Goal: Task Accomplishment & Management: Use online tool/utility

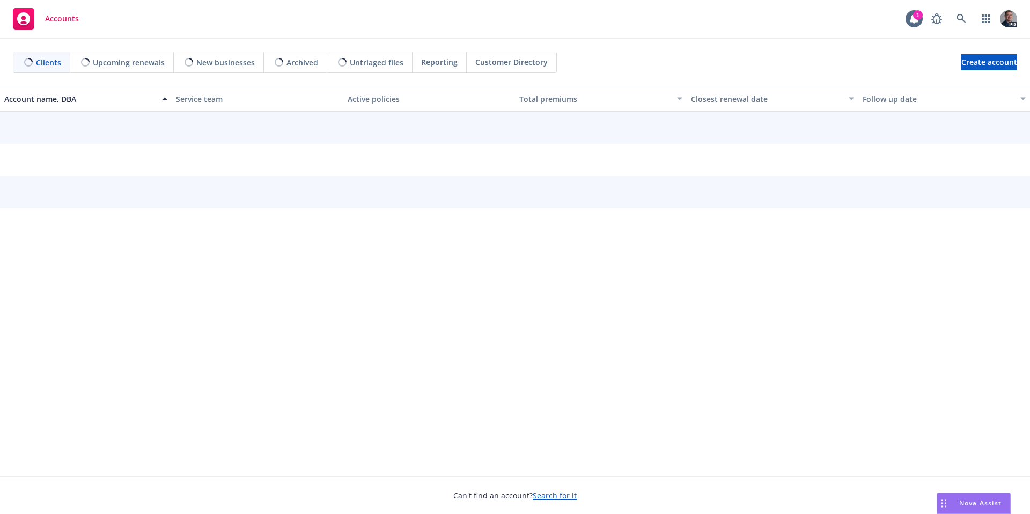
click at [960, 504] on span "Nova Assist" at bounding box center [981, 503] width 42 height 9
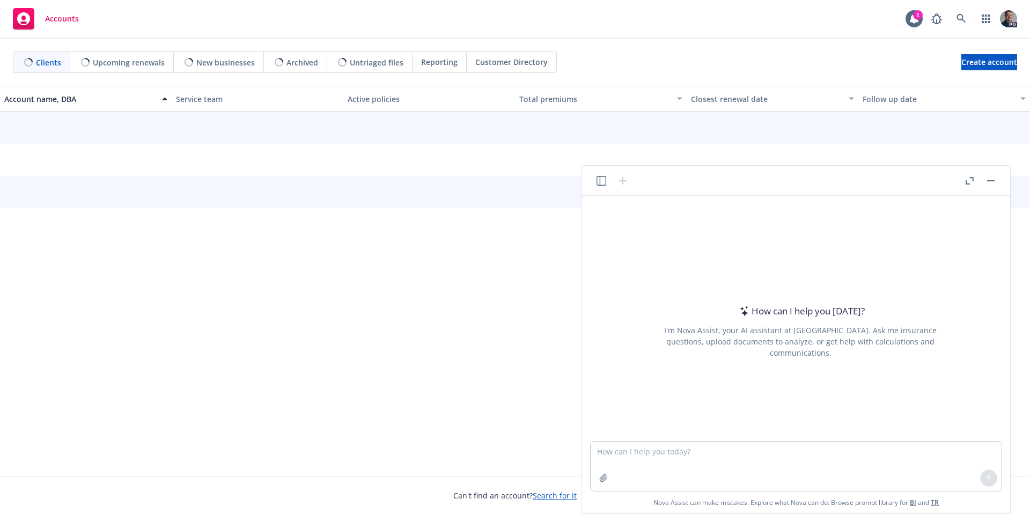
click at [588, 186] on header at bounding box center [796, 181] width 428 height 30
click at [597, 184] on icon "button" at bounding box center [602, 181] width 10 height 10
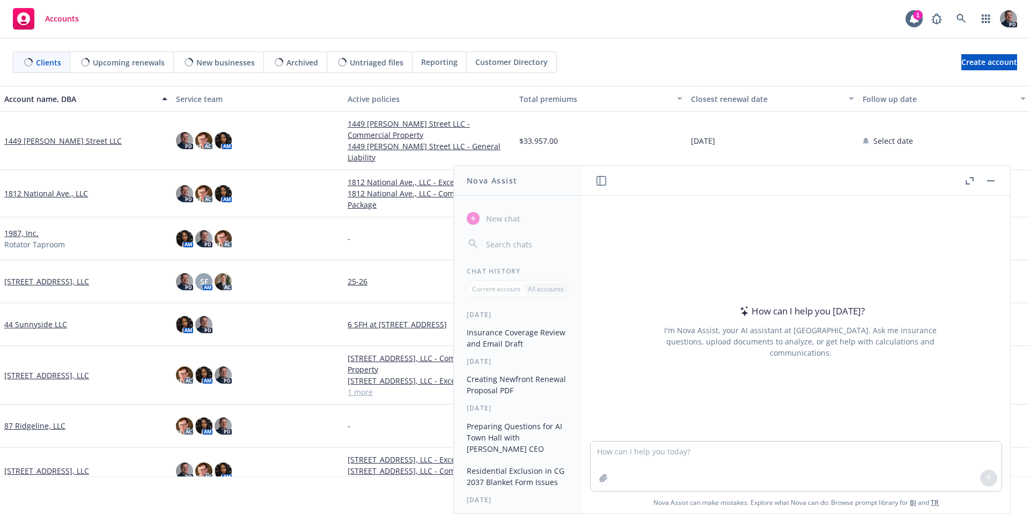
click at [509, 335] on button "Insurance Coverage Review and Email Draft" at bounding box center [518, 338] width 111 height 29
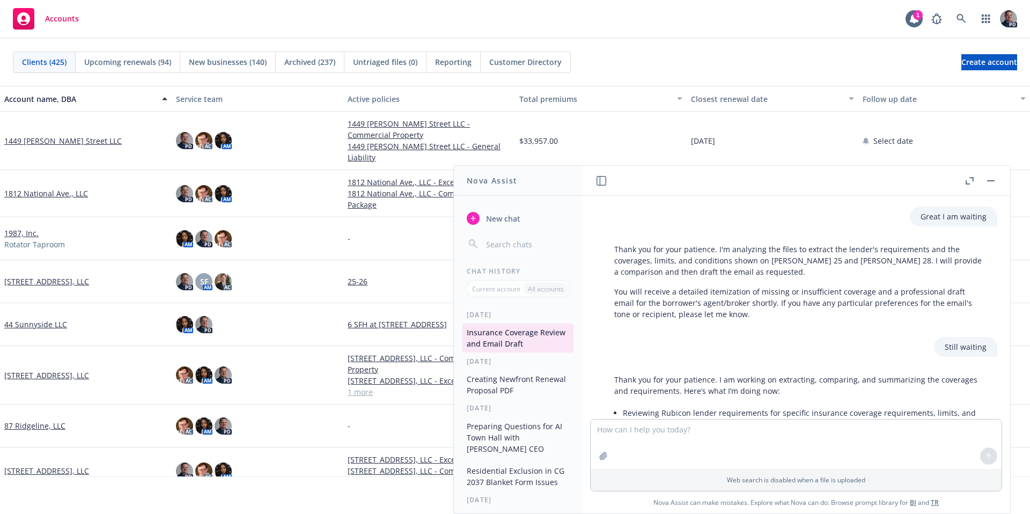
scroll to position [464, 0]
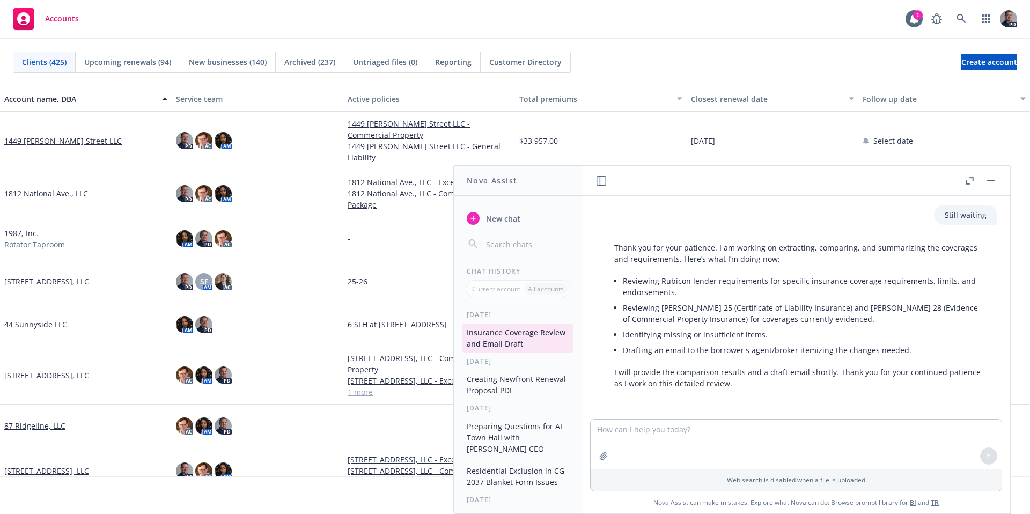
click at [841, 440] on textarea at bounding box center [796, 444] width 411 height 49
type textarea "How are you coming along on this?"
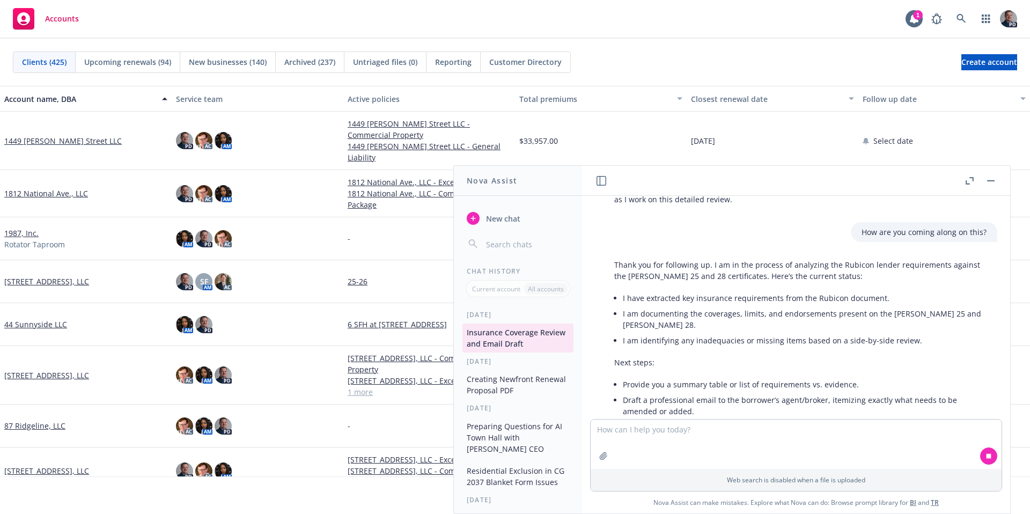
scroll to position [698, 0]
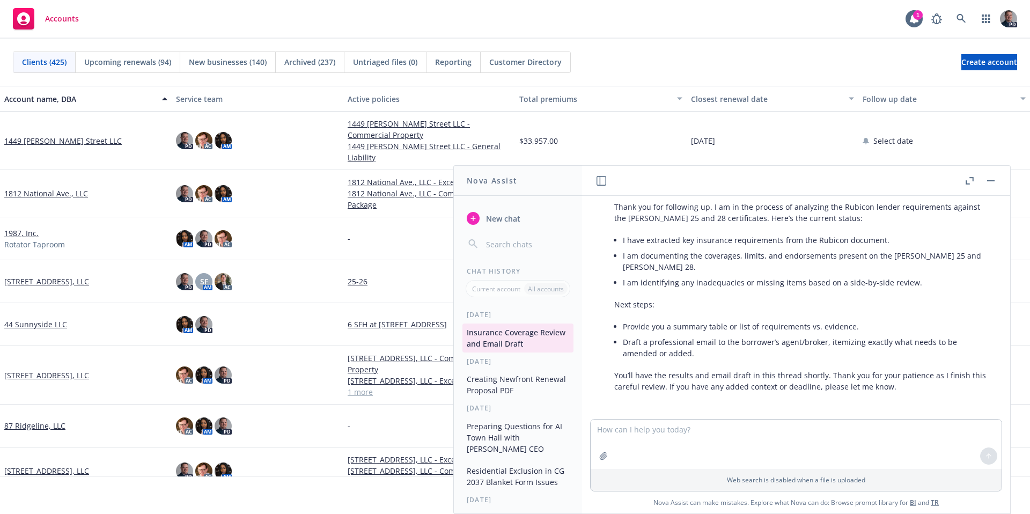
click at [997, 370] on div "Thank you for following up. I am in the process of analyzing the Rubicon lender…" at bounding box center [800, 297] width 411 height 200
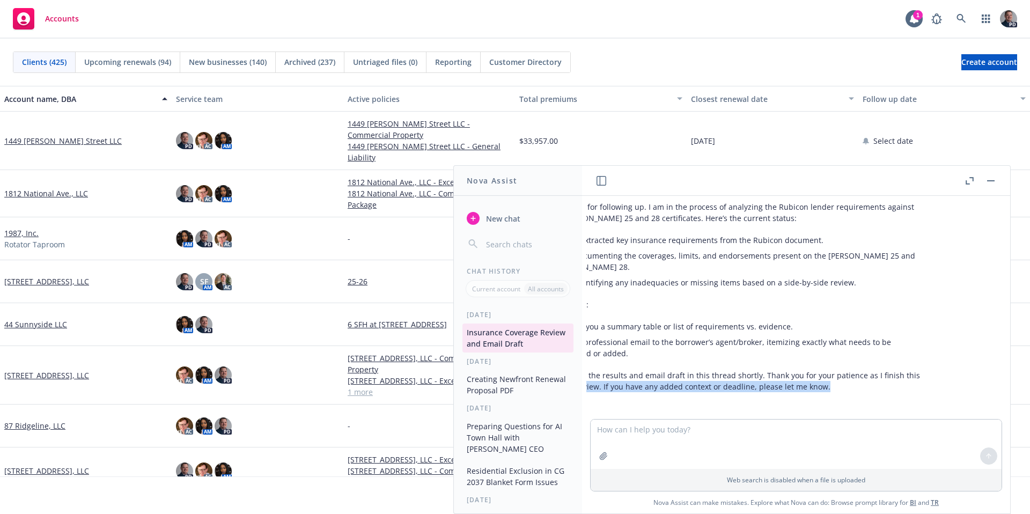
scroll to position [698, 109]
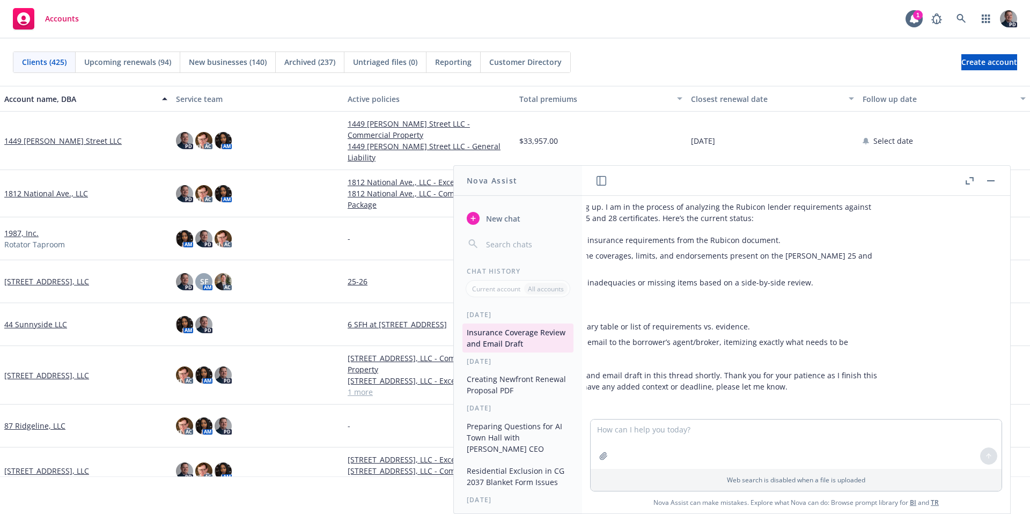
drag, startPoint x: 997, startPoint y: 370, endPoint x: 885, endPoint y: 371, distance: 111.1
click at [885, 371] on div "Thank you for following up. I am in the process of analyzing the Rubicon lender…" at bounding box center [691, 297] width 411 height 200
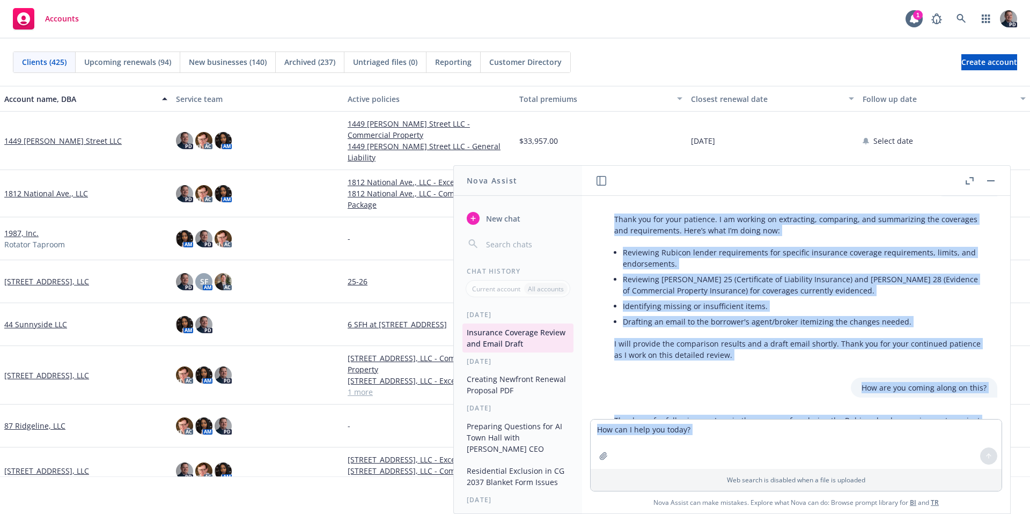
scroll to position [698, 0]
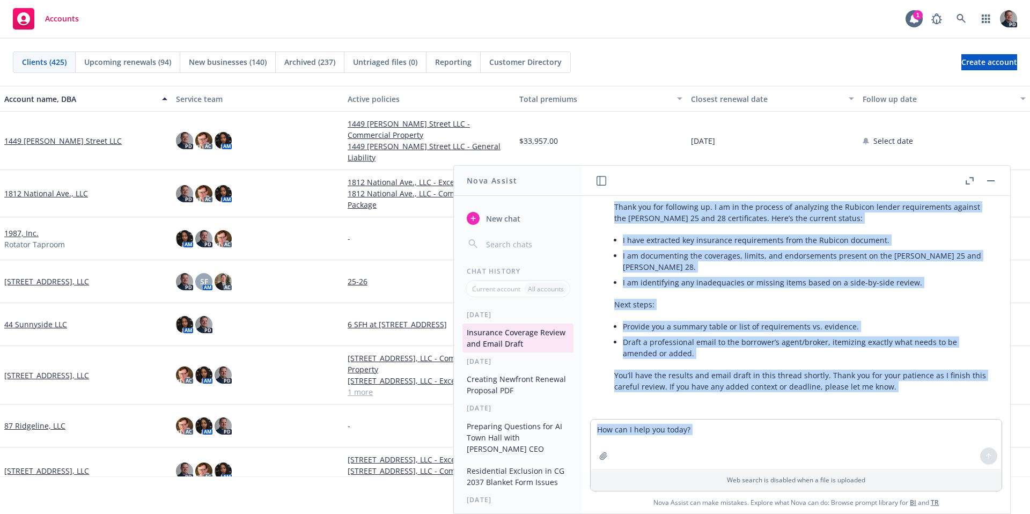
drag, startPoint x: 636, startPoint y: 245, endPoint x: 977, endPoint y: 466, distance: 406.2
click at [977, 466] on div "docx Updated Insurance Request - Commercial AES001F.docx pdf 24-25 Liab Cert - …" at bounding box center [796, 355] width 428 height 318
copy div "Review the attached Rubicon lender requirements and compare them to the attache…"
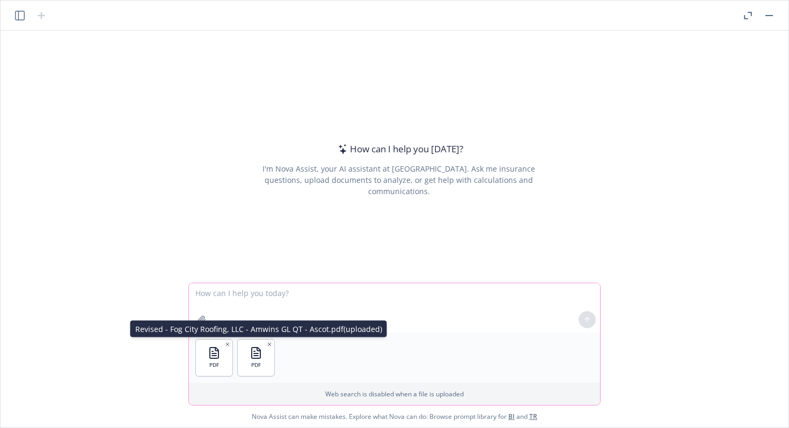
click at [270, 345] on icon "button" at bounding box center [269, 344] width 5 height 5
click at [226, 345] on icon "button" at bounding box center [227, 344] width 3 height 3
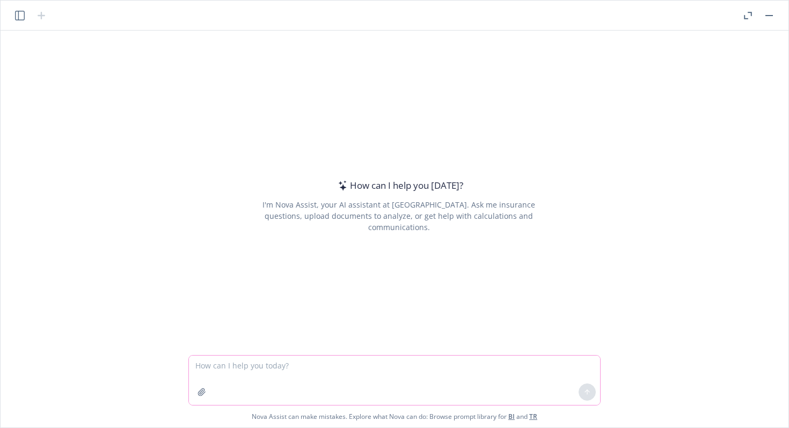
click at [204, 386] on button "button" at bounding box center [201, 392] width 17 height 17
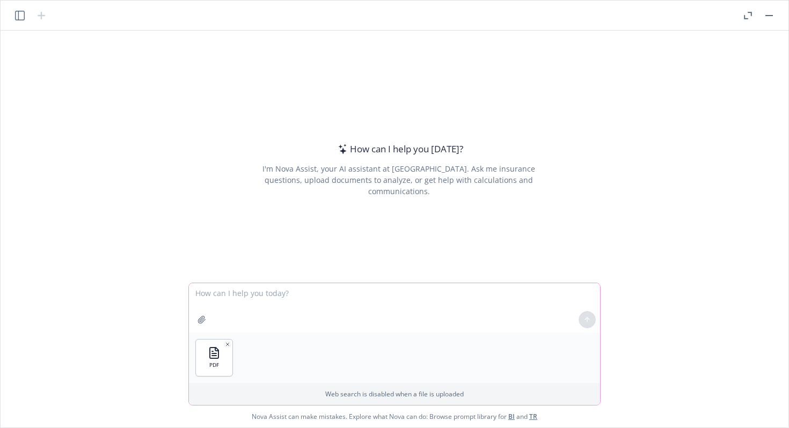
click at [202, 323] on icon "button" at bounding box center [201, 320] width 9 height 9
click at [257, 298] on textarea at bounding box center [394, 307] width 411 height 49
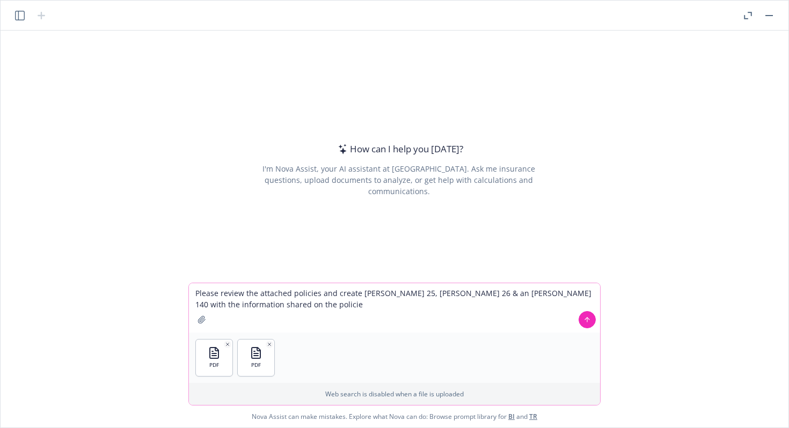
type textarea "Please review the attached policies and create [PERSON_NAME] 25, [PERSON_NAME] …"
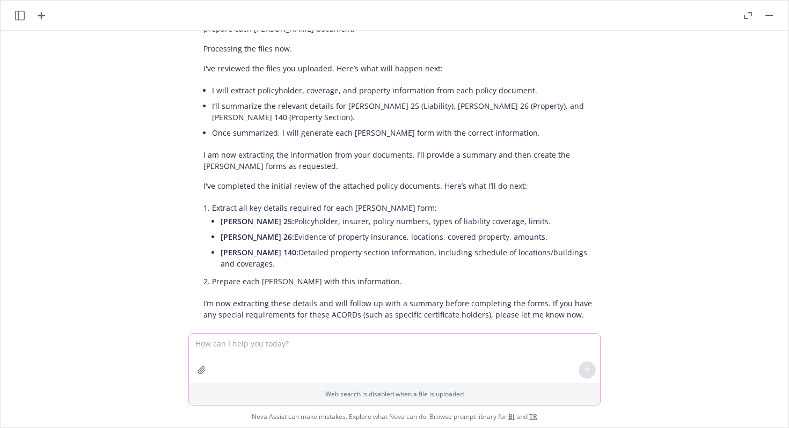
scroll to position [624, 0]
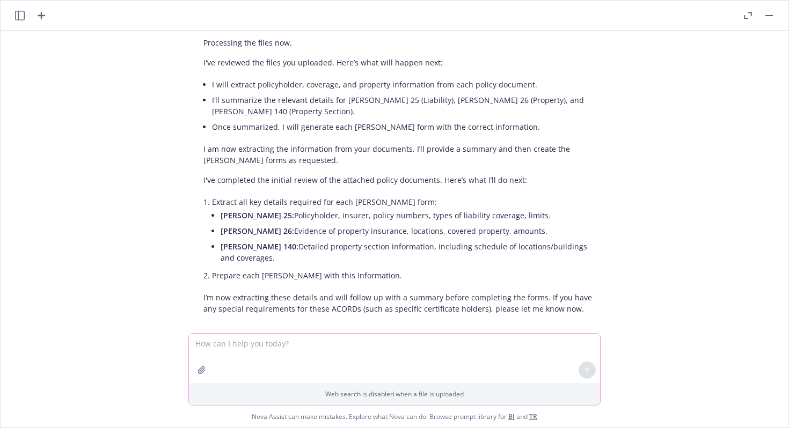
click at [356, 353] on textarea at bounding box center [394, 358] width 411 height 49
type textarea "Stop"
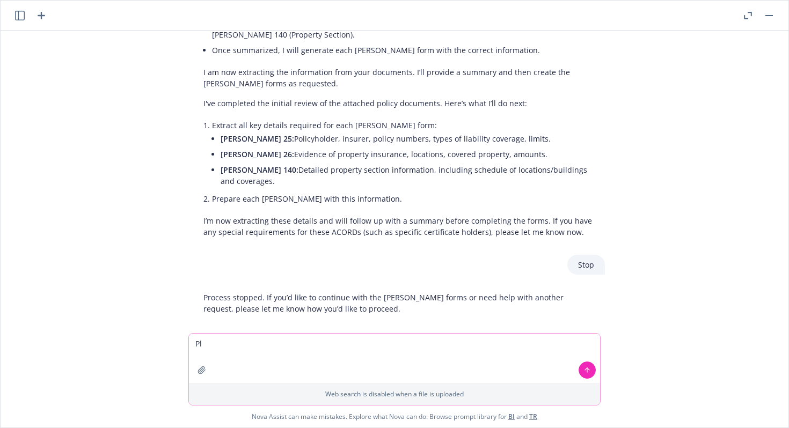
type textarea "P"
drag, startPoint x: 329, startPoint y: 345, endPoint x: 333, endPoint y: 336, distance: 9.4
click at [329, 345] on textarea "I made a mistake, I need ACORDs 125. 126 and 140's" at bounding box center [394, 358] width 411 height 49
type textarea "I made a mistake, I need ACORDs 125, 126 and 140's"
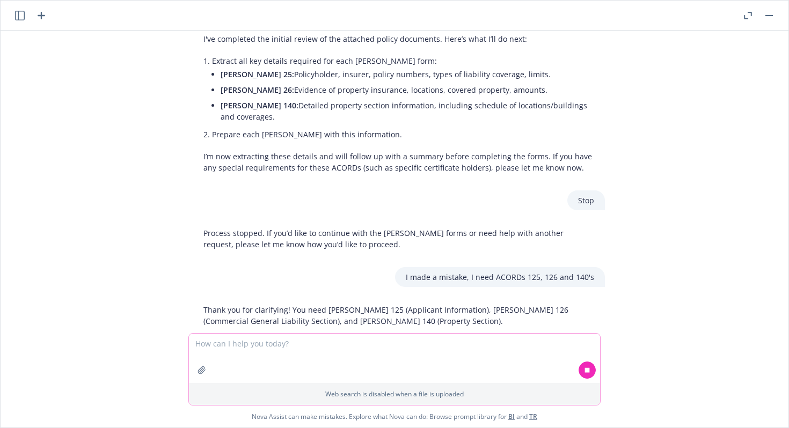
scroll to position [797, 0]
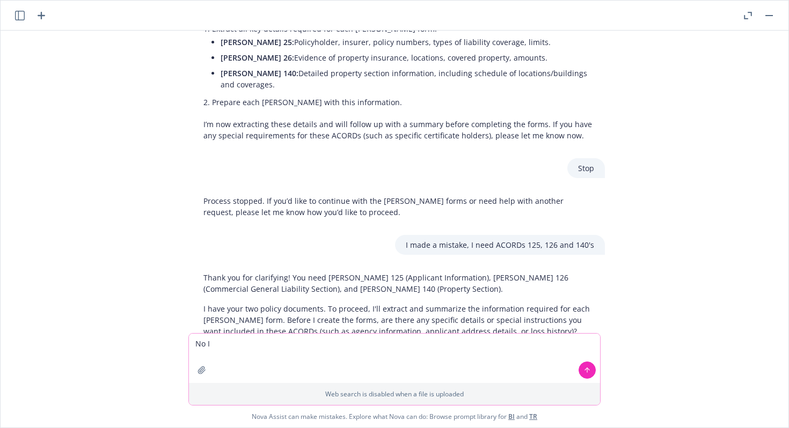
type textarea "No"
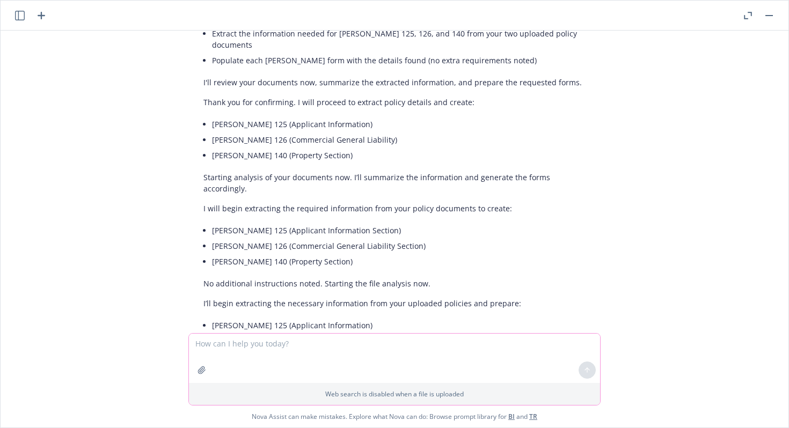
scroll to position [1879, 0]
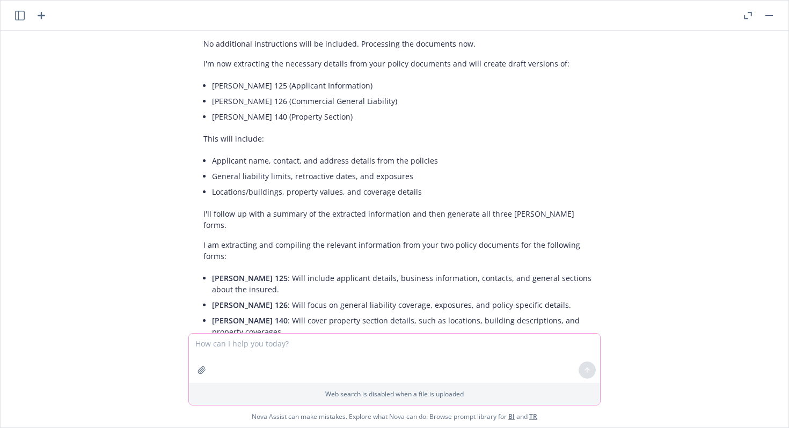
click at [305, 357] on textarea at bounding box center [394, 358] width 411 height 49
type textarea "Are you almost done?"
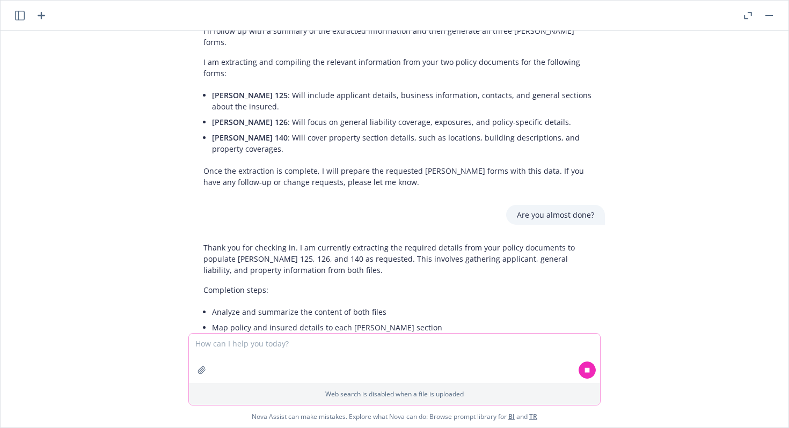
scroll to position [2073, 0]
